Goal: Transaction & Acquisition: Book appointment/travel/reservation

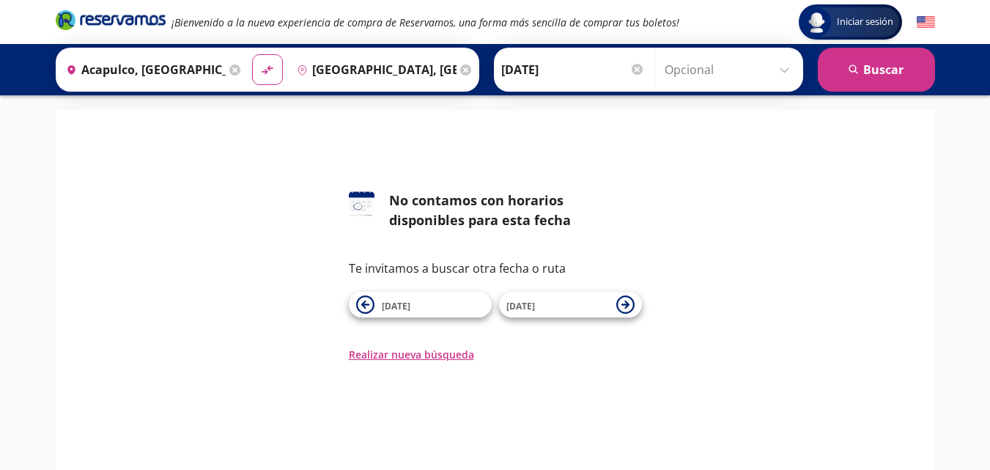
click at [646, 70] on div "[PERSON_NAME] [DATE] Elige tu fecha de [PERSON_NAME] Septiembre 2025 Lun Mar [P…" at bounding box center [648, 70] width 309 height 44
click at [636, 67] on div at bounding box center [637, 69] width 11 height 11
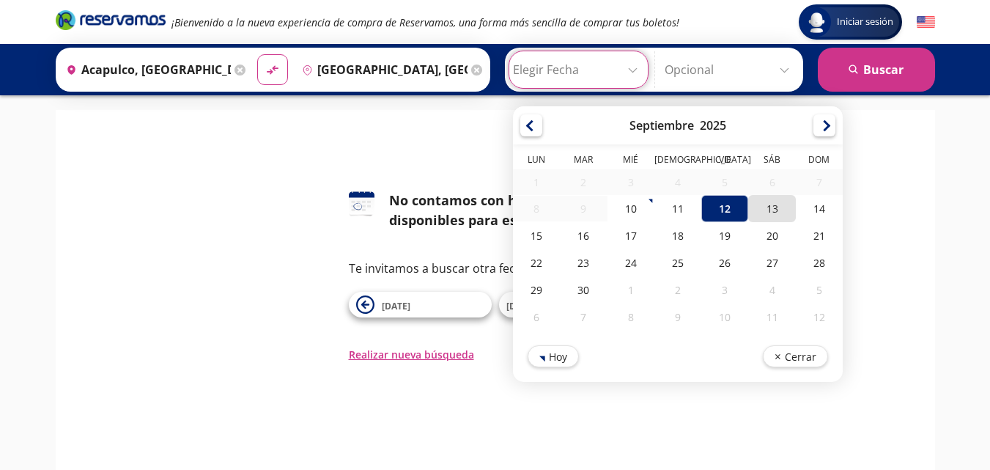
click at [762, 212] on div "13" at bounding box center [771, 208] width 47 height 27
type input "[DATE]"
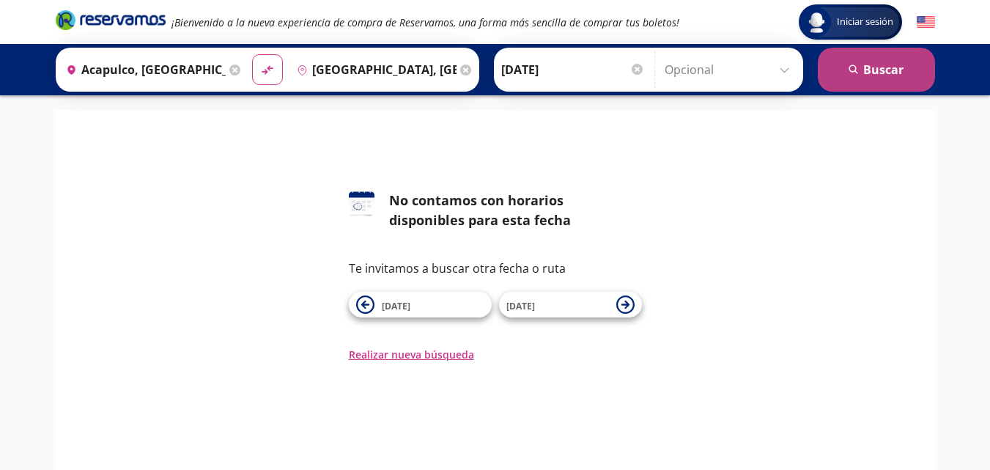
click at [856, 60] on button "search [GEOGRAPHIC_DATA]" at bounding box center [876, 70] width 117 height 44
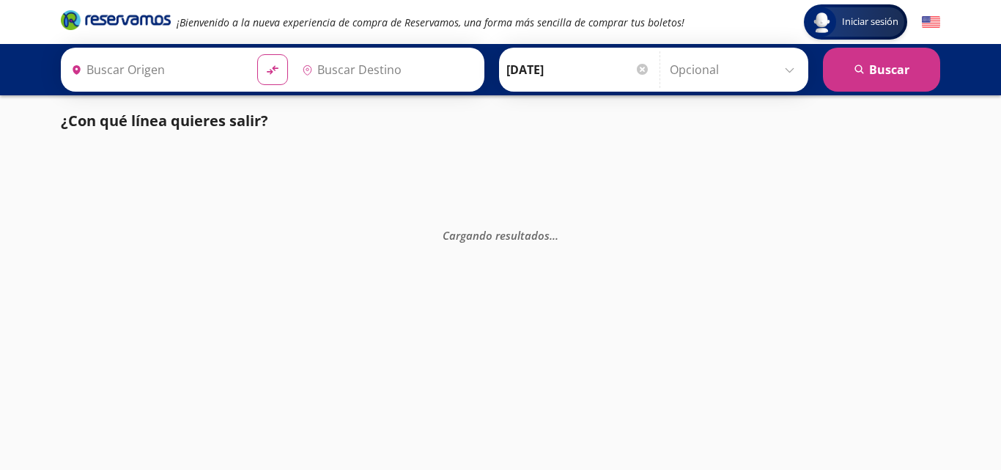
type input "[GEOGRAPHIC_DATA], [GEOGRAPHIC_DATA]"
type input "Acapulco, [GEOGRAPHIC_DATA]"
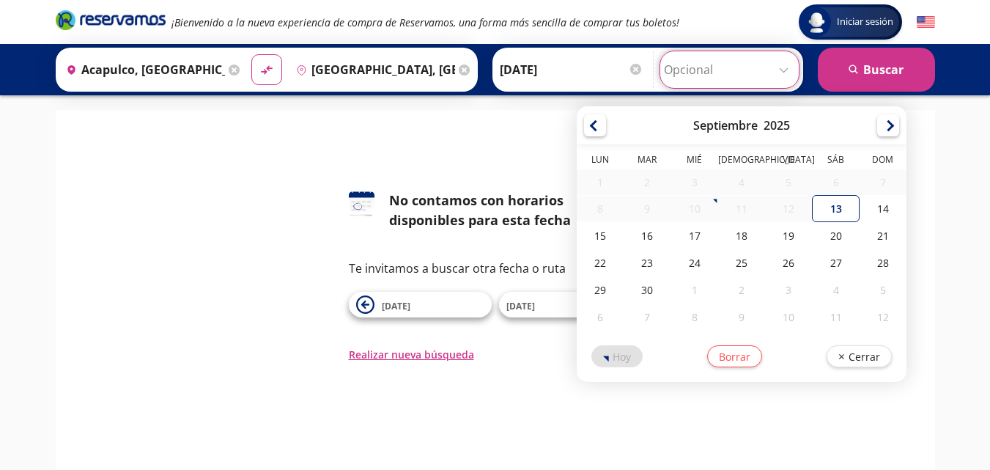
click at [773, 68] on input "Opcional" at bounding box center [729, 69] width 131 height 37
click at [651, 237] on div "16" at bounding box center [646, 235] width 47 height 27
type input "[DATE]"
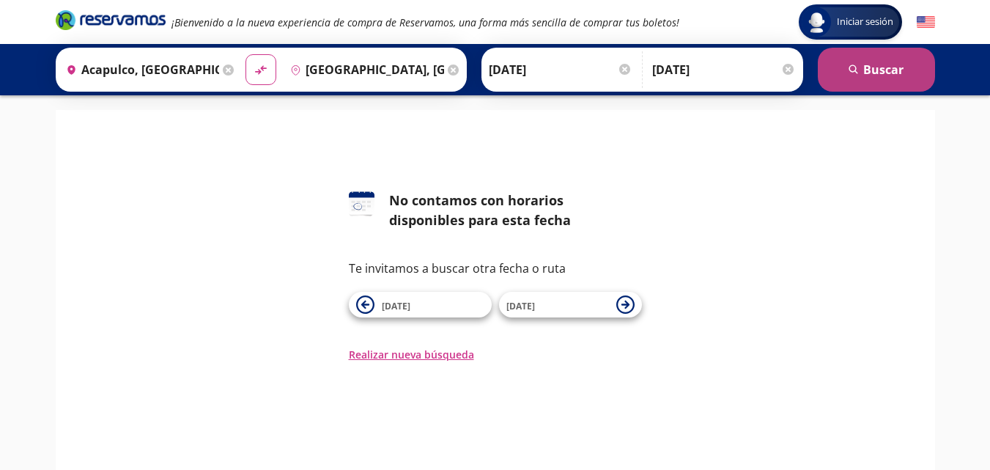
click at [888, 73] on button "search [GEOGRAPHIC_DATA]" at bounding box center [876, 70] width 117 height 44
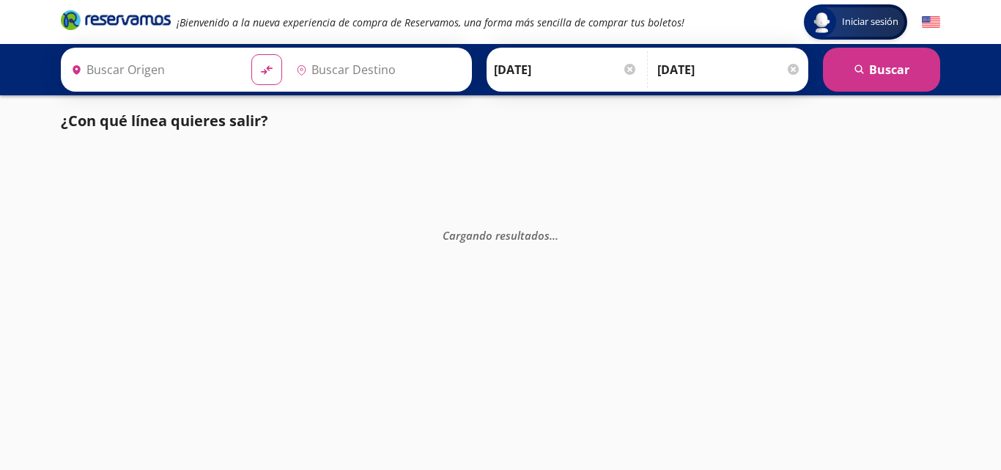
type input "Acapulco, [GEOGRAPHIC_DATA]"
type input "[GEOGRAPHIC_DATA], [GEOGRAPHIC_DATA]"
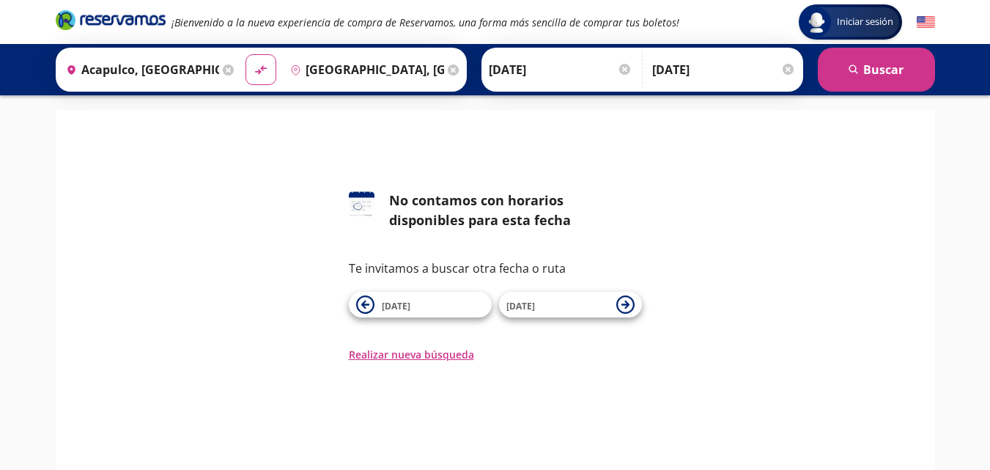
click at [785, 71] on div at bounding box center [787, 69] width 11 height 11
click at [603, 73] on input "[DATE]" at bounding box center [573, 69] width 144 height 37
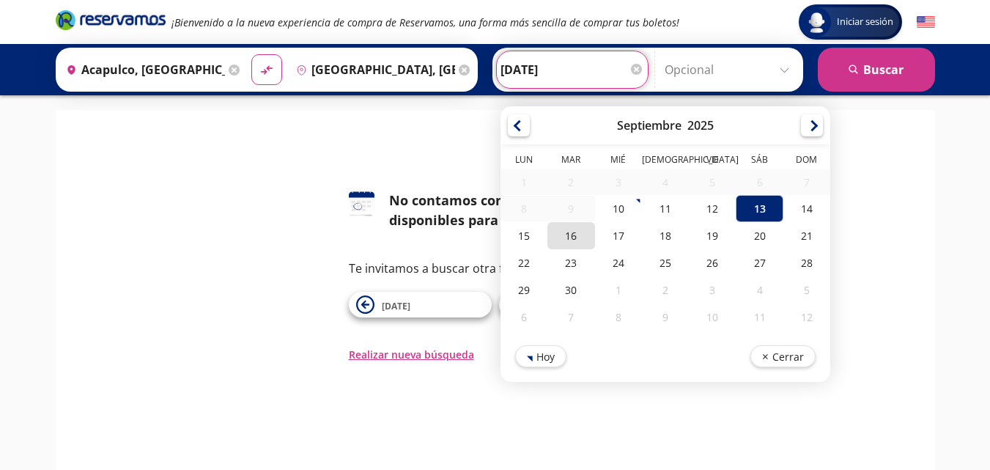
click at [579, 239] on div "16" at bounding box center [570, 235] width 47 height 27
type input "[DATE]"
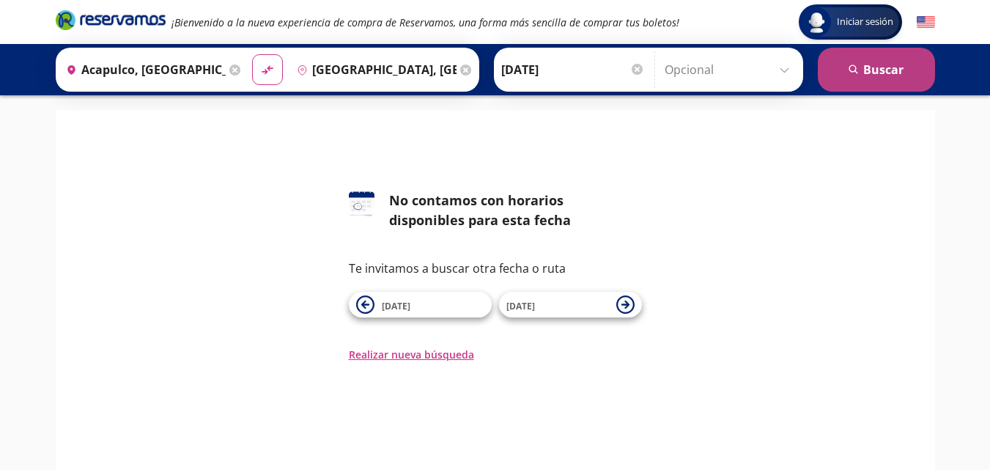
click at [853, 70] on icon "search" at bounding box center [853, 69] width 11 height 11
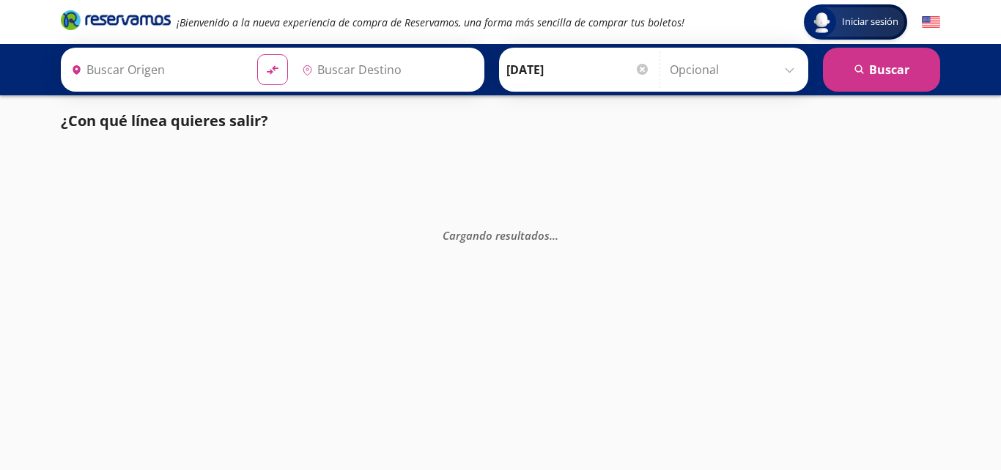
type input "[GEOGRAPHIC_DATA], [GEOGRAPHIC_DATA]"
type input "Acapulco, [GEOGRAPHIC_DATA]"
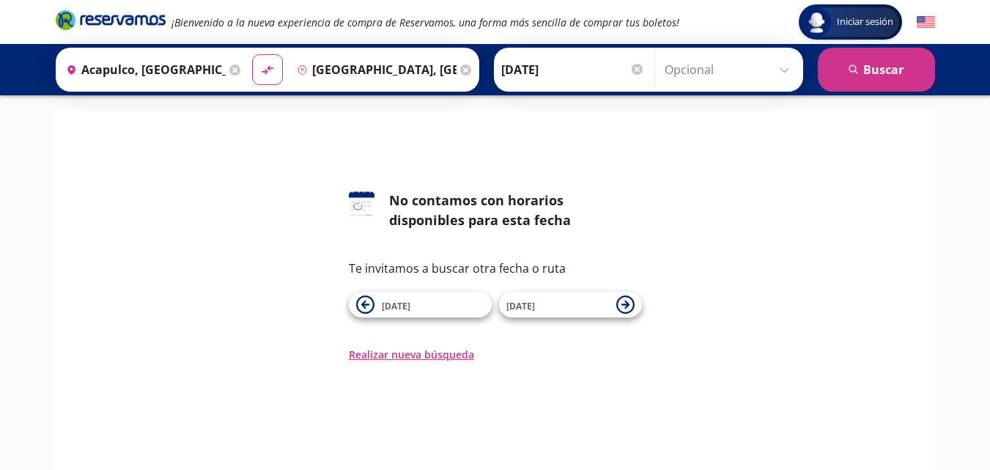
click at [593, 75] on input "[DATE]" at bounding box center [573, 69] width 144 height 37
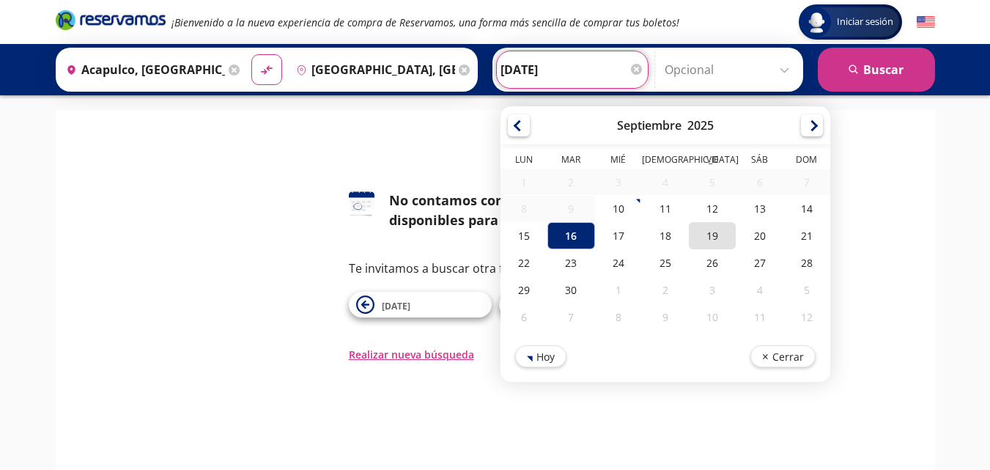
click at [710, 236] on div "19" at bounding box center [712, 235] width 47 height 27
type input "[DATE]"
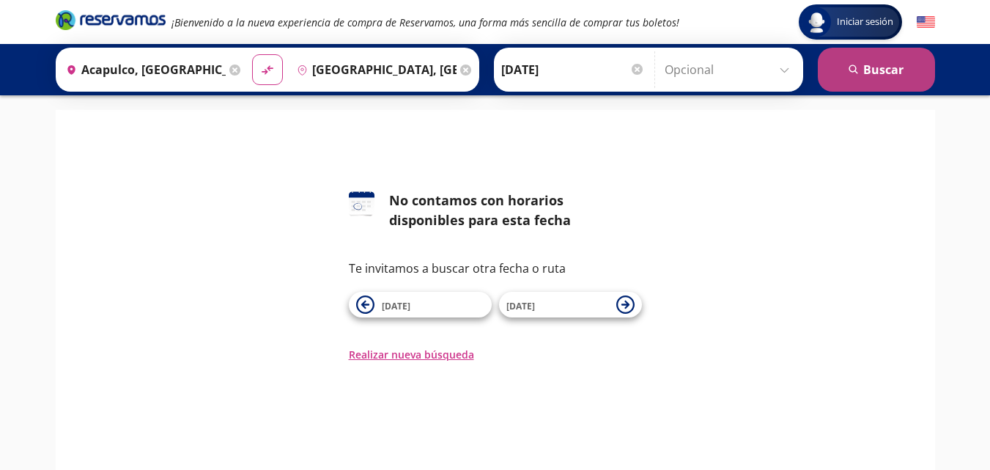
click at [864, 64] on button "search [GEOGRAPHIC_DATA]" at bounding box center [876, 70] width 117 height 44
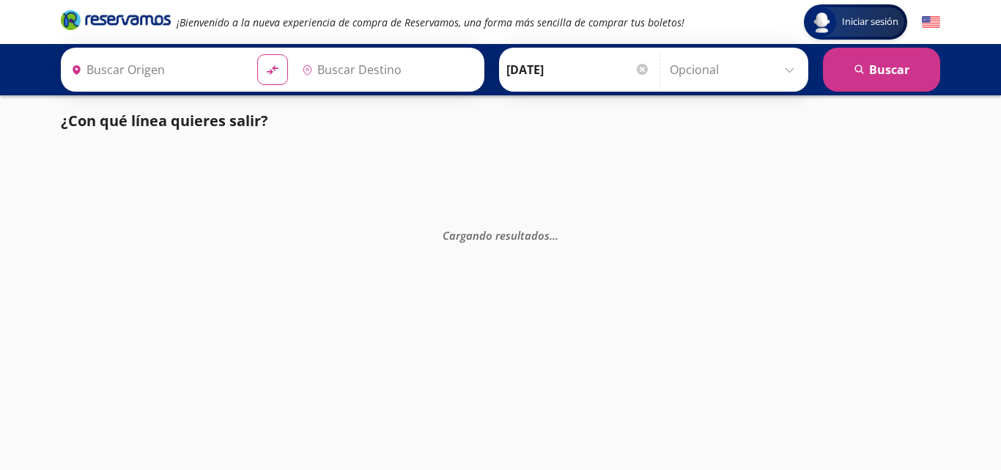
type input "[GEOGRAPHIC_DATA], [GEOGRAPHIC_DATA]"
type input "Acapulco, [GEOGRAPHIC_DATA]"
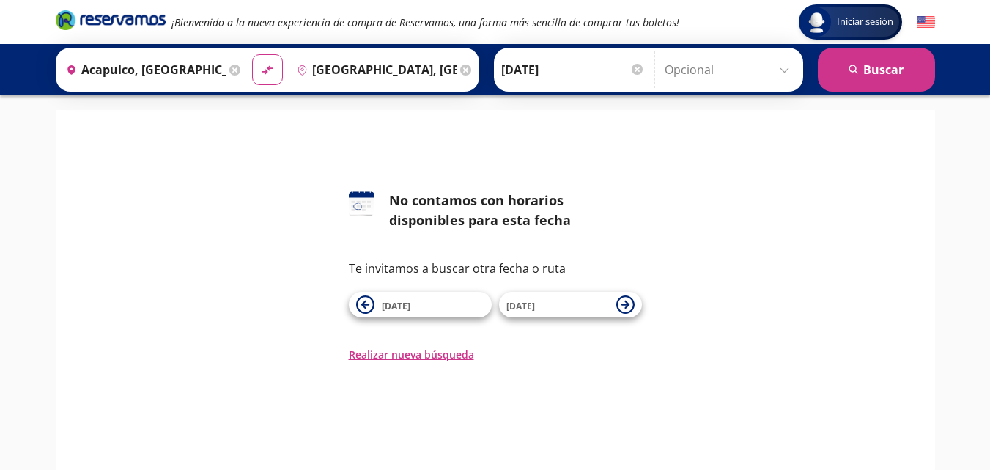
click at [566, 68] on input "[DATE]" at bounding box center [573, 69] width 144 height 37
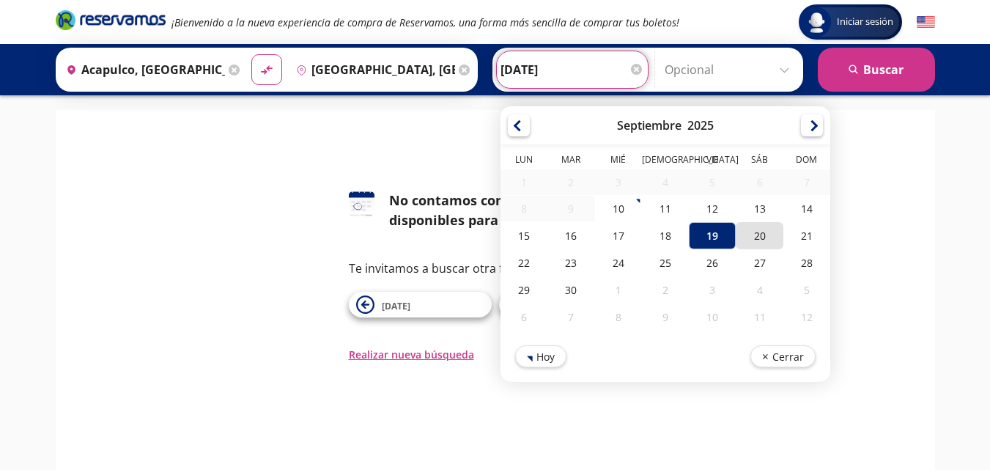
click at [752, 233] on div "20" at bounding box center [759, 235] width 47 height 27
type input "[DATE]"
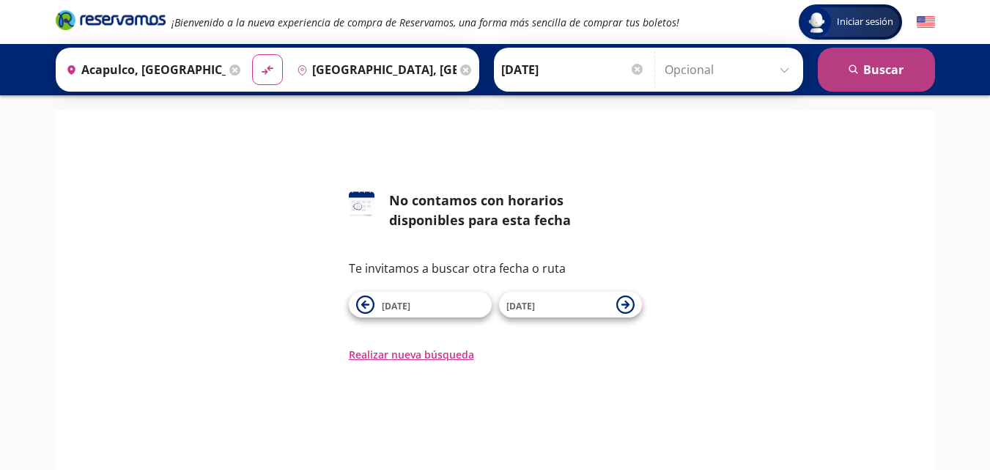
click at [844, 75] on button "search [GEOGRAPHIC_DATA]" at bounding box center [876, 70] width 117 height 44
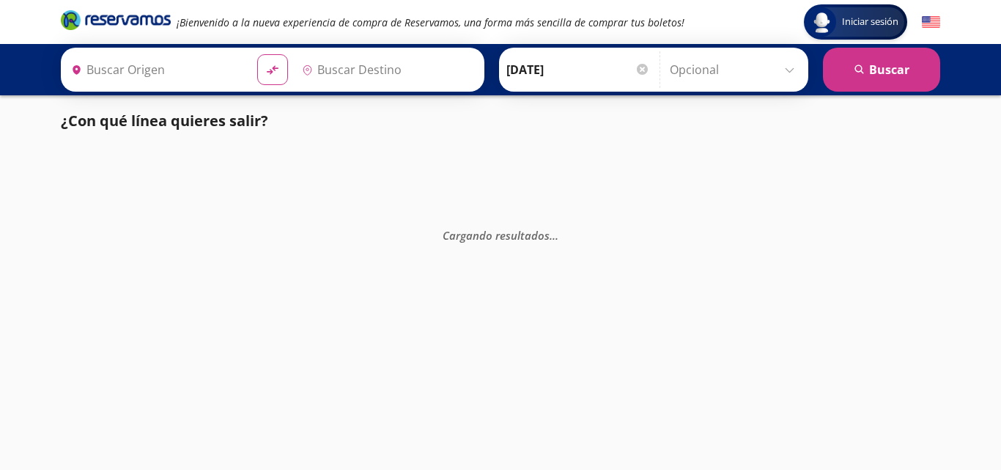
type input "[GEOGRAPHIC_DATA], [GEOGRAPHIC_DATA]"
type input "Acapulco, [GEOGRAPHIC_DATA]"
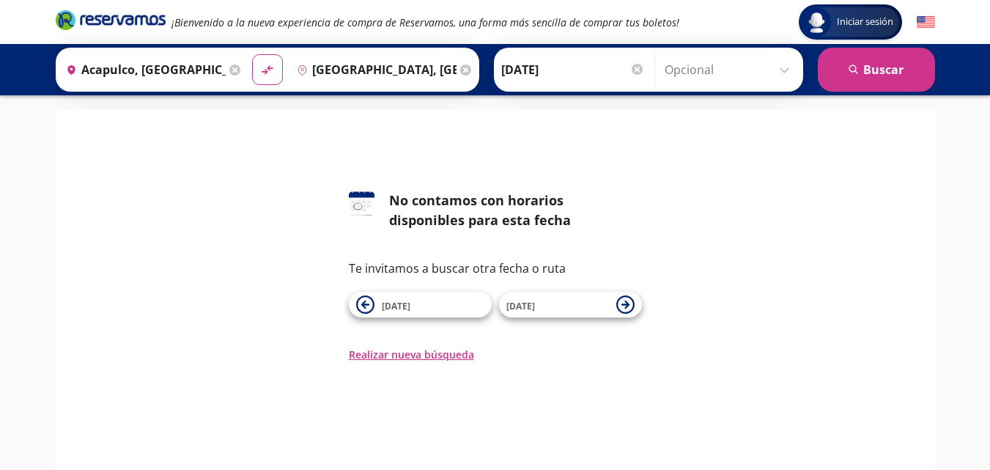
click at [595, 62] on input "[DATE]" at bounding box center [573, 69] width 144 height 37
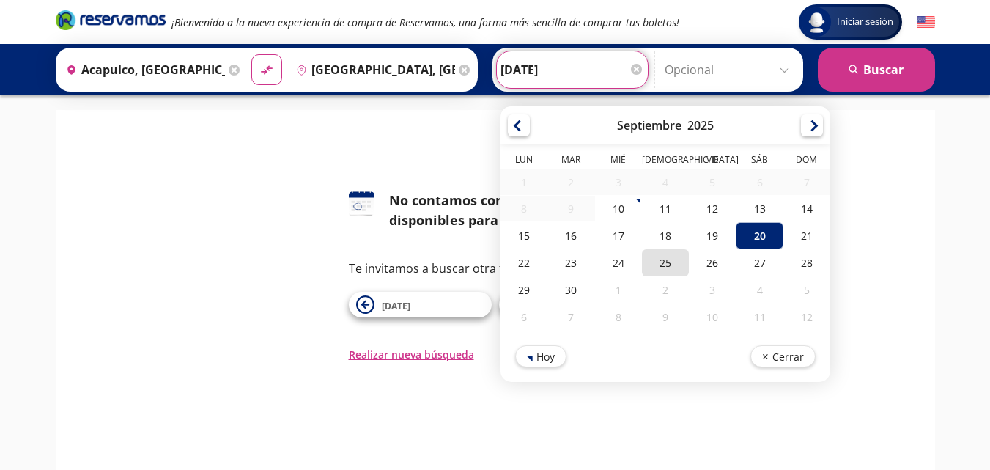
click at [663, 273] on div "25" at bounding box center [664, 262] width 47 height 27
type input "[DATE]"
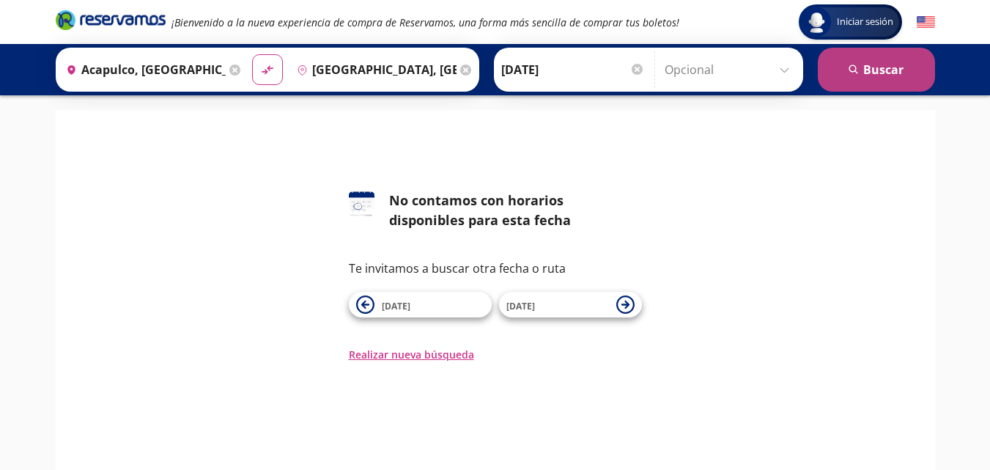
click at [863, 67] on button "search [GEOGRAPHIC_DATA]" at bounding box center [876, 70] width 117 height 44
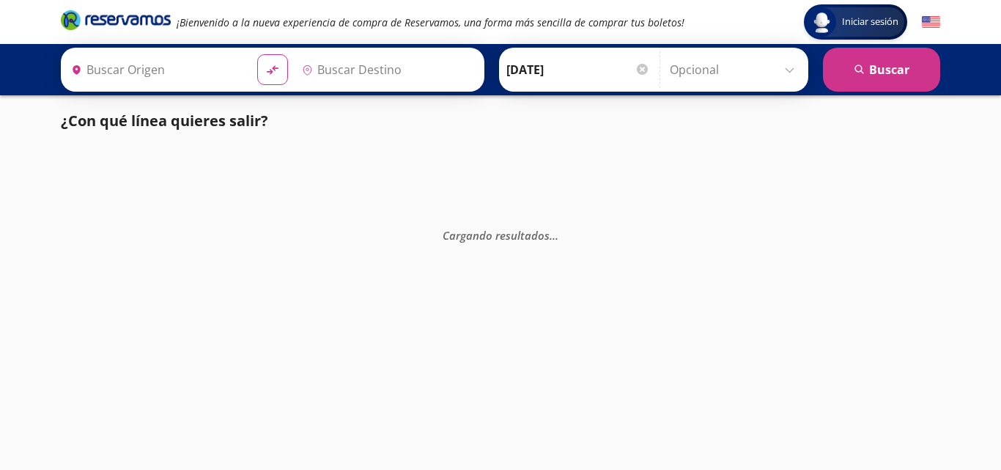
type input "Acapulco, [GEOGRAPHIC_DATA]"
type input "[GEOGRAPHIC_DATA], [GEOGRAPHIC_DATA]"
